Goal: Find specific page/section: Find specific page/section

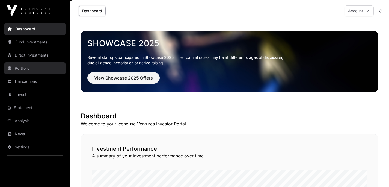
click at [26, 68] on link "Portfolio" at bounding box center [34, 68] width 61 height 12
click at [35, 43] on link "Fund Investments" at bounding box center [34, 42] width 61 height 12
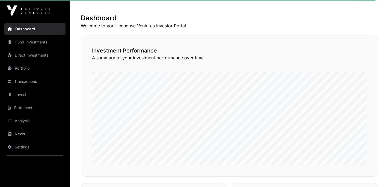
scroll to position [99, 0]
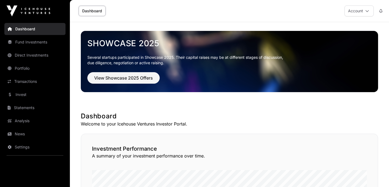
scroll to position [99, 0]
